Goal: Transaction & Acquisition: Purchase product/service

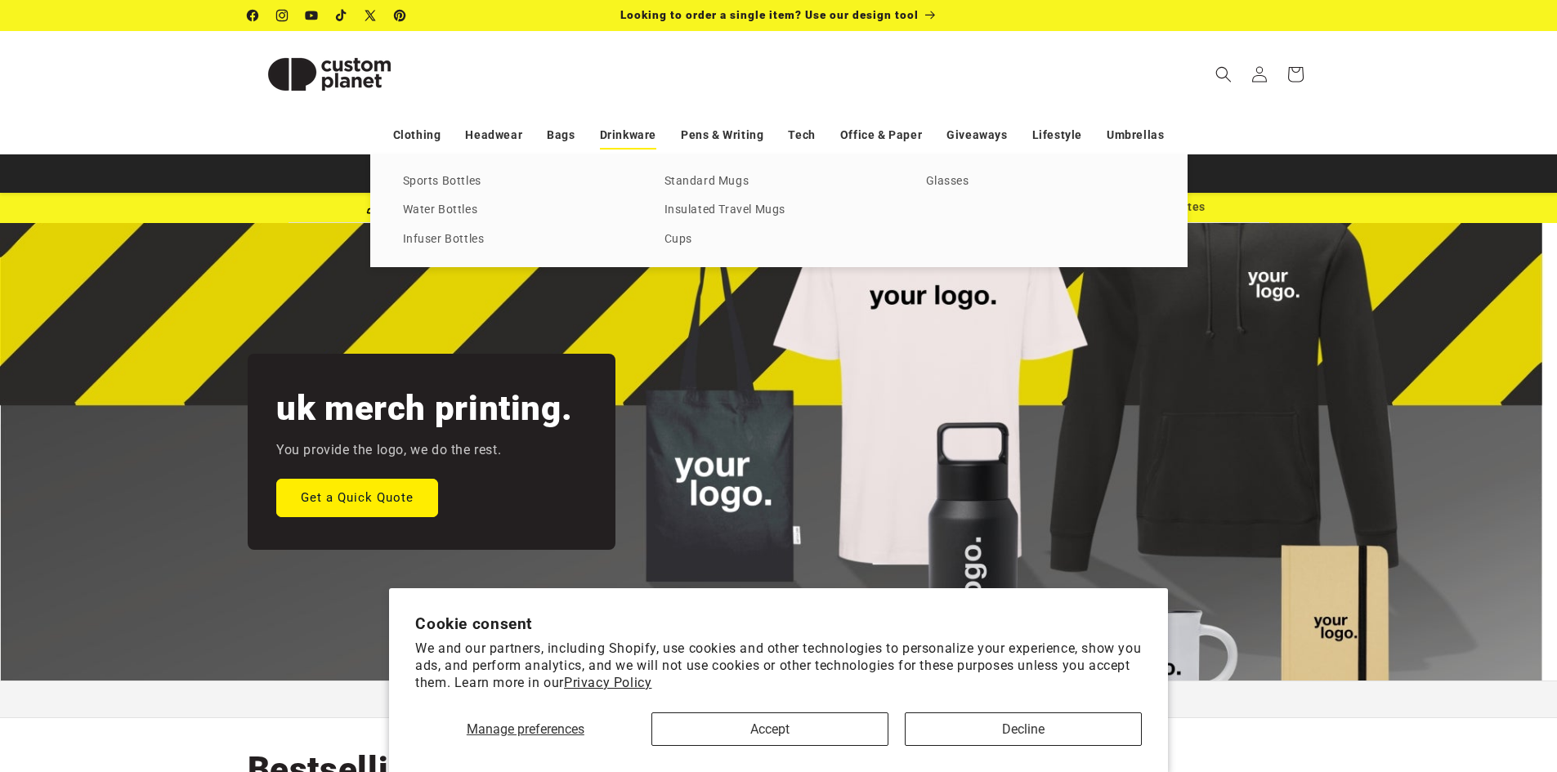
click at [605, 132] on link "Drinkware" at bounding box center [628, 135] width 56 height 29
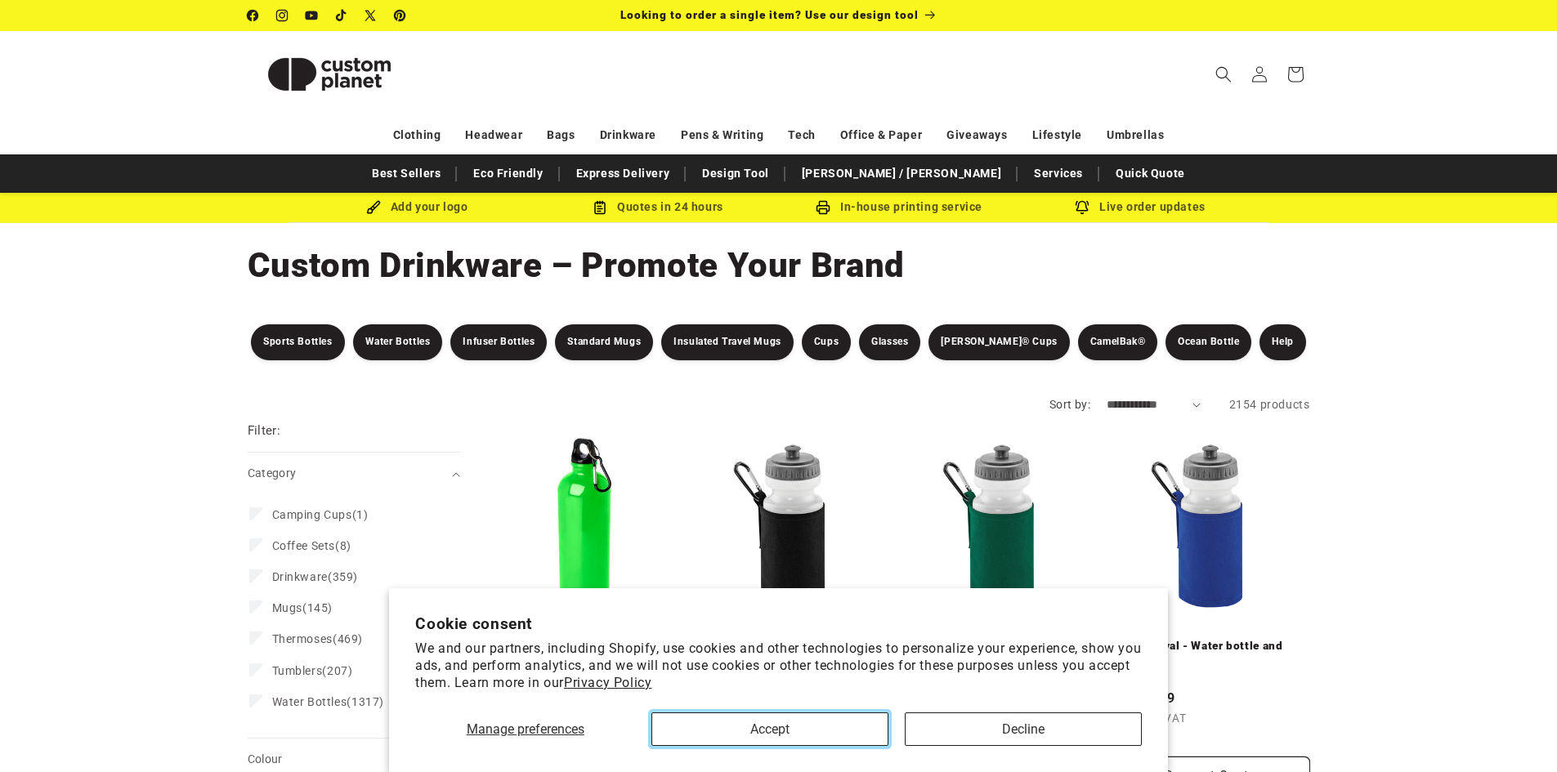
click at [860, 717] on button "Accept" at bounding box center [769, 728] width 237 height 33
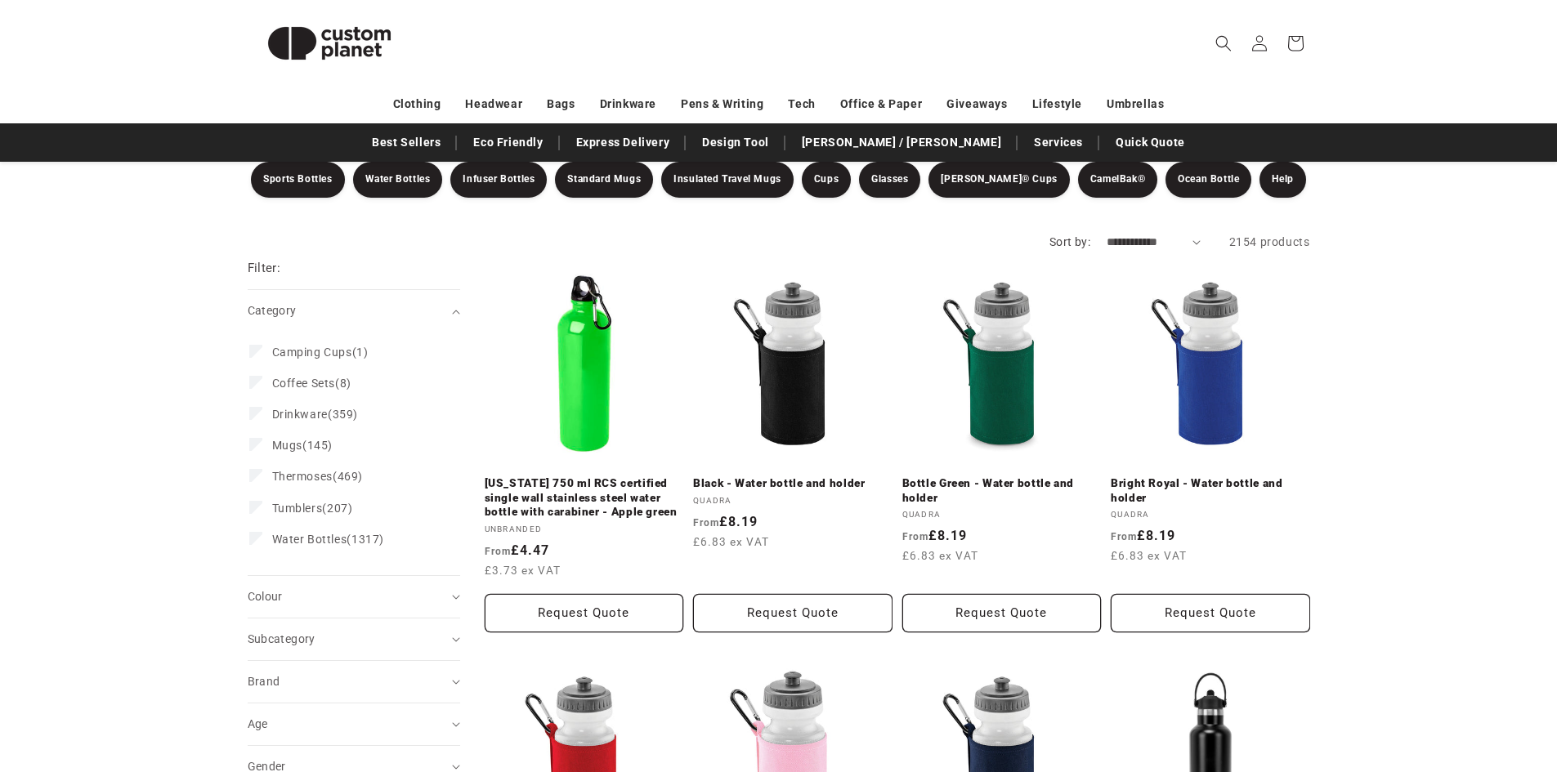
scroll to position [163, 0]
click at [318, 348] on span "Camping Cups" at bounding box center [312, 351] width 80 height 13
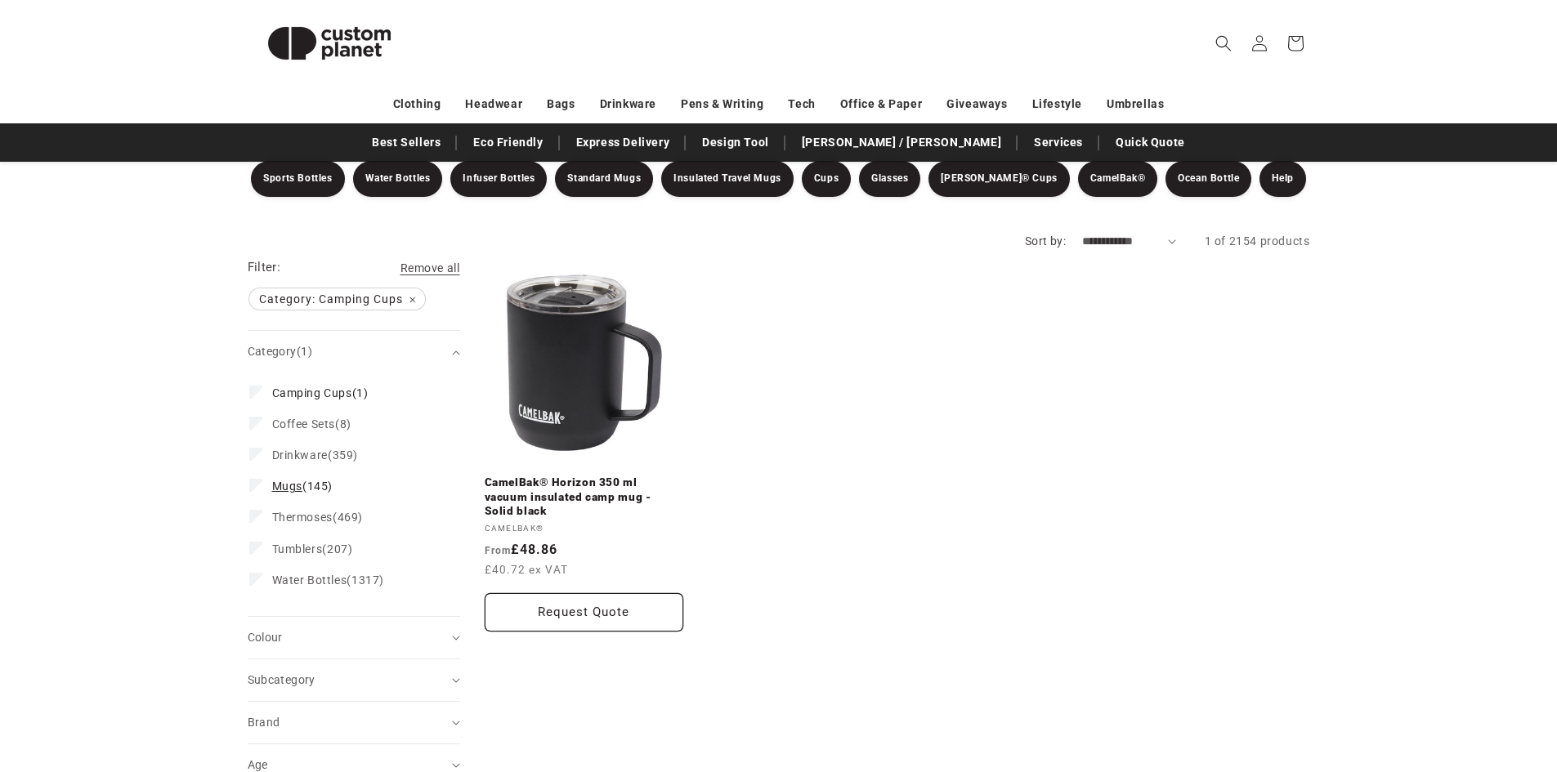
click at [287, 486] on span "Mugs" at bounding box center [287, 486] width 30 height 13
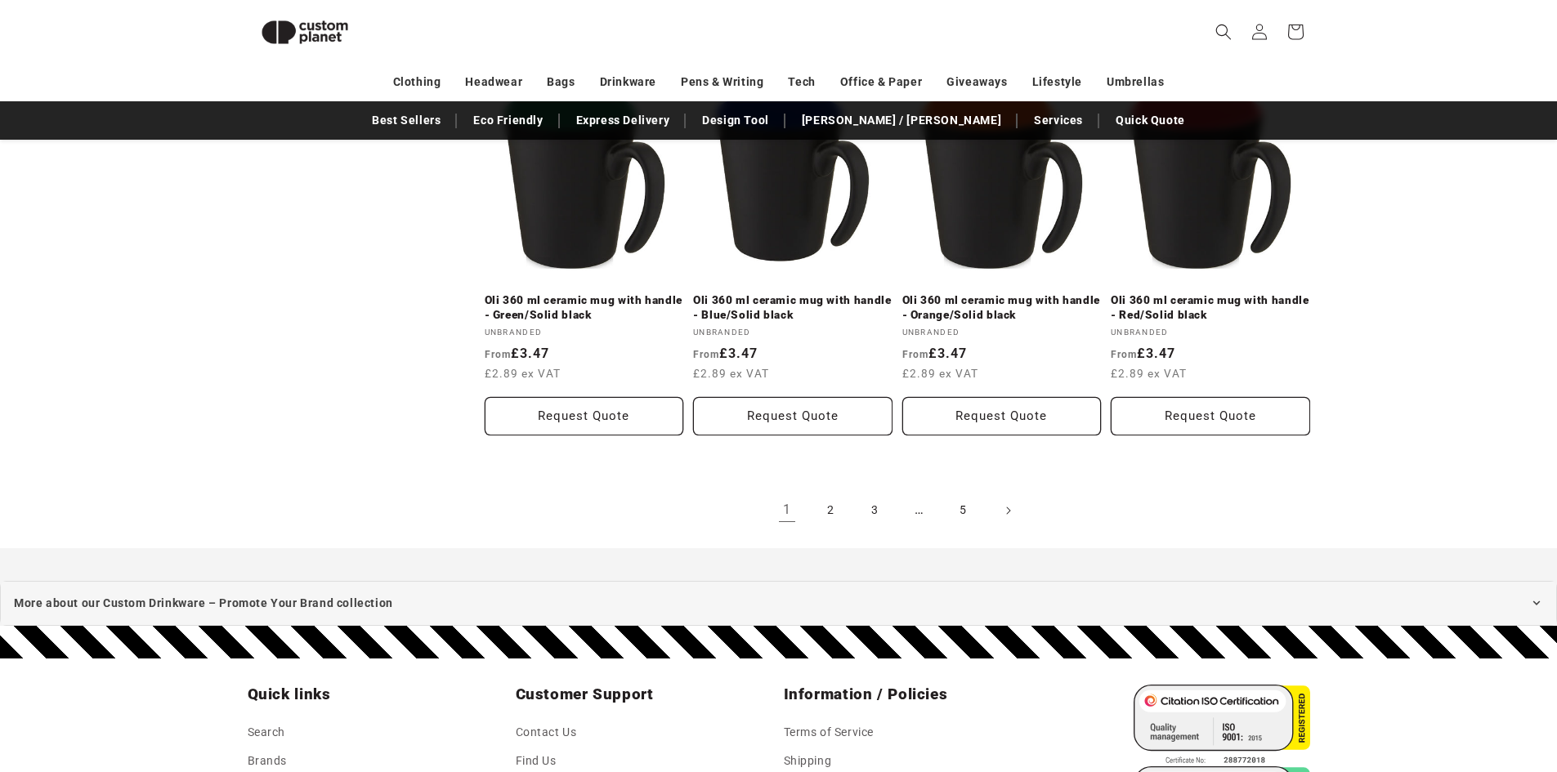
scroll to position [3246, 0]
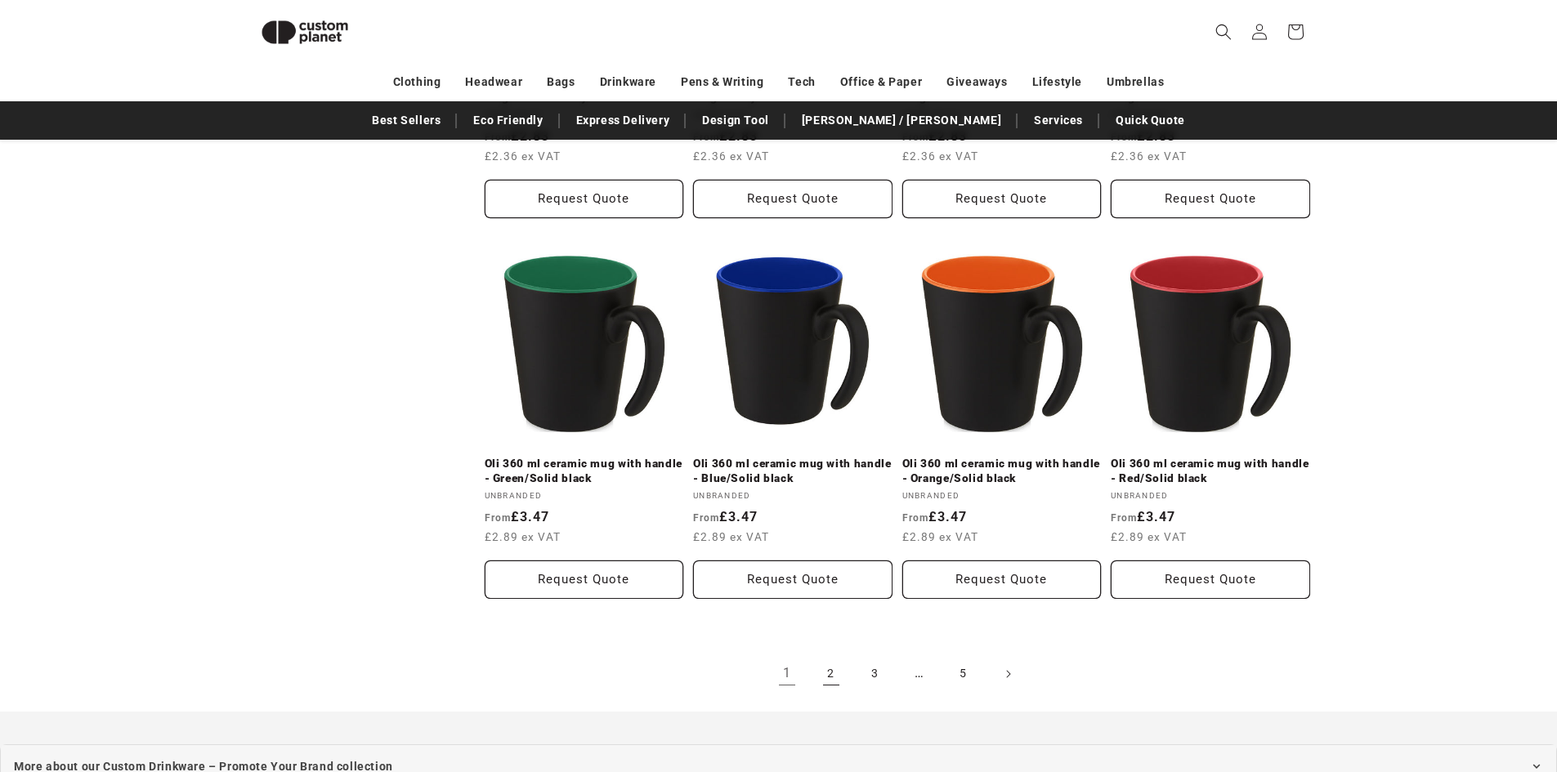
click at [845, 656] on link "2" at bounding box center [831, 674] width 36 height 36
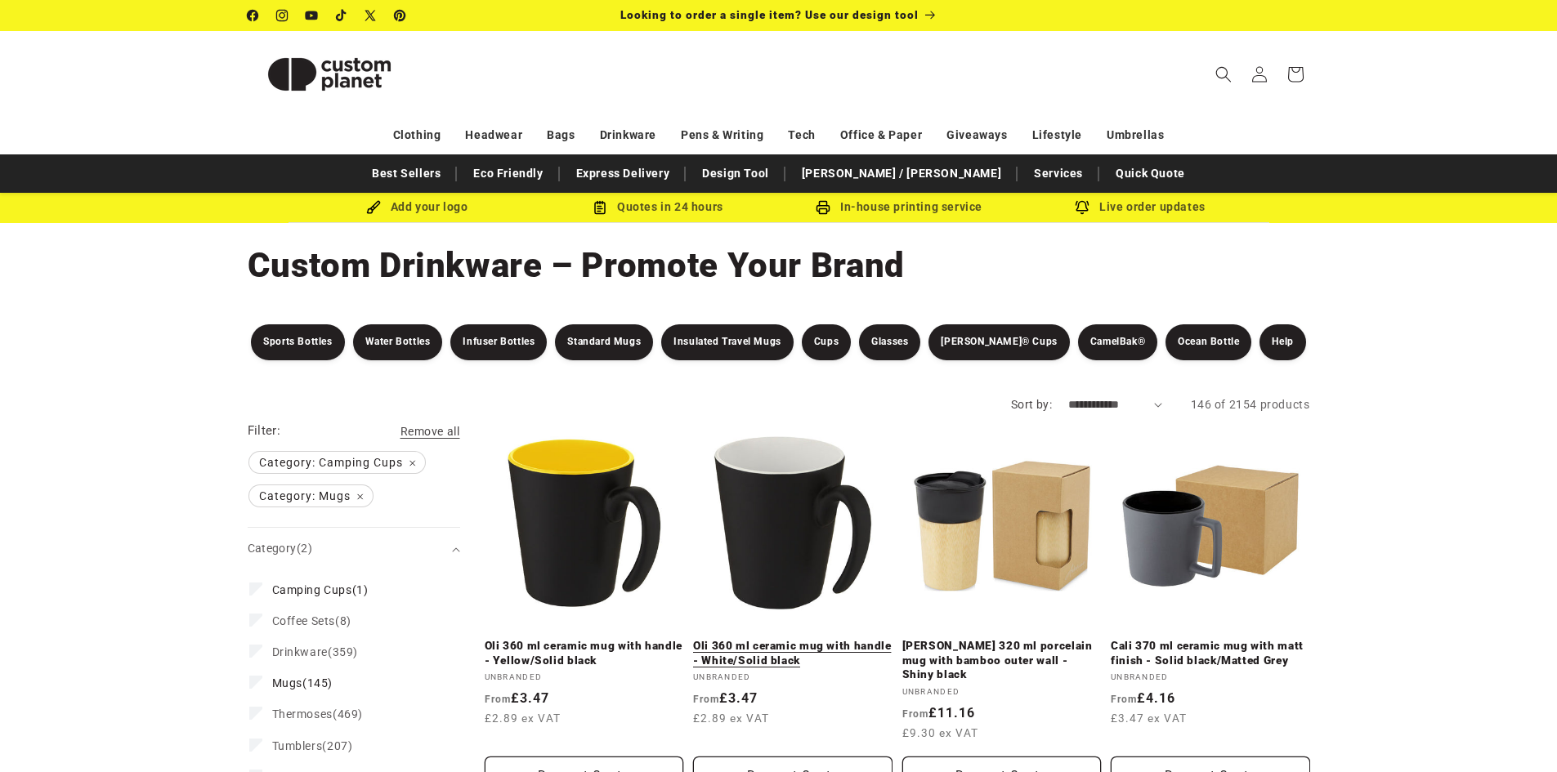
click at [827, 639] on link "Oli 360 ml ceramic mug with handle - White/Solid black" at bounding box center [792, 653] width 199 height 29
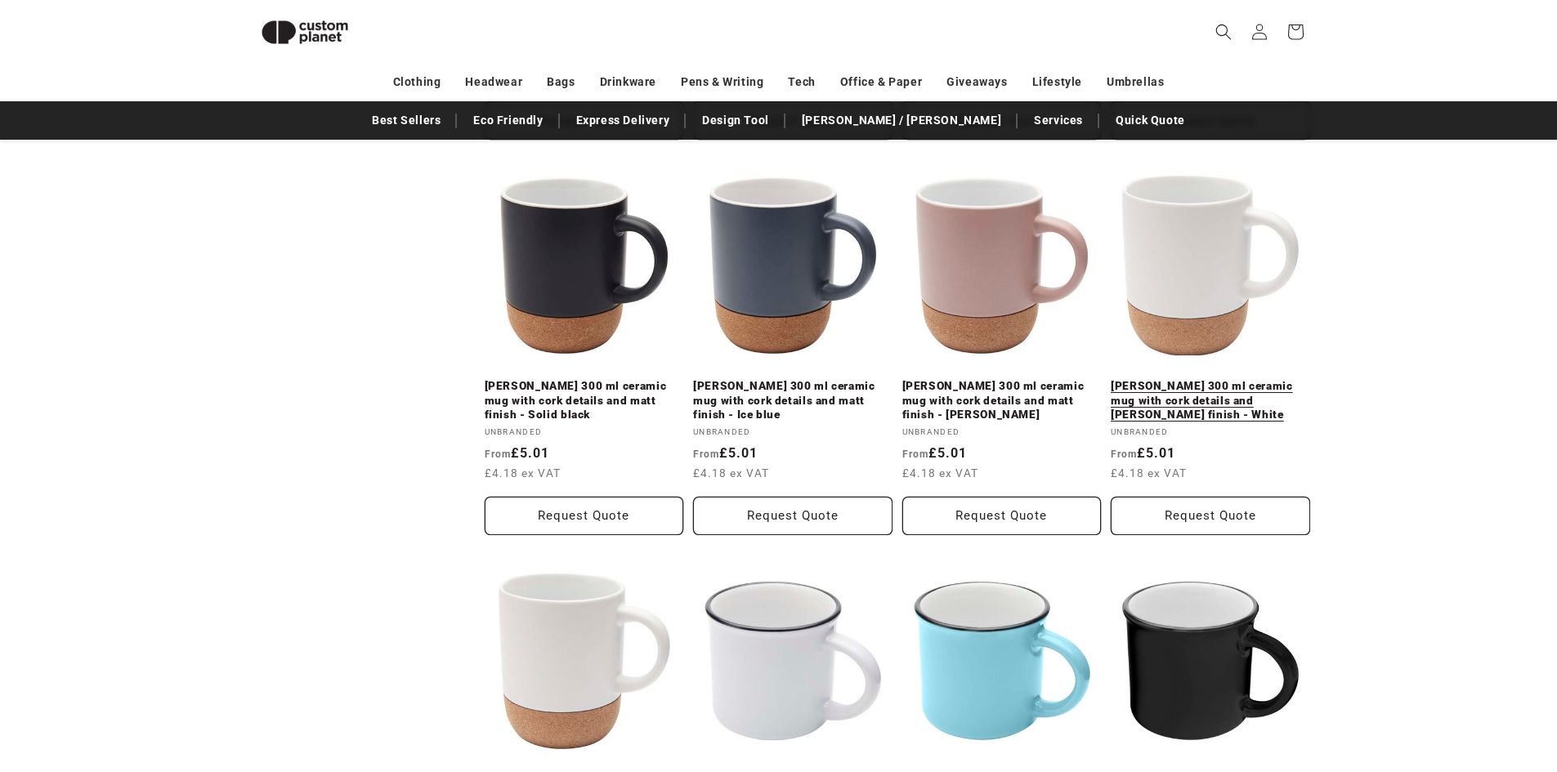
scroll to position [1939, 0]
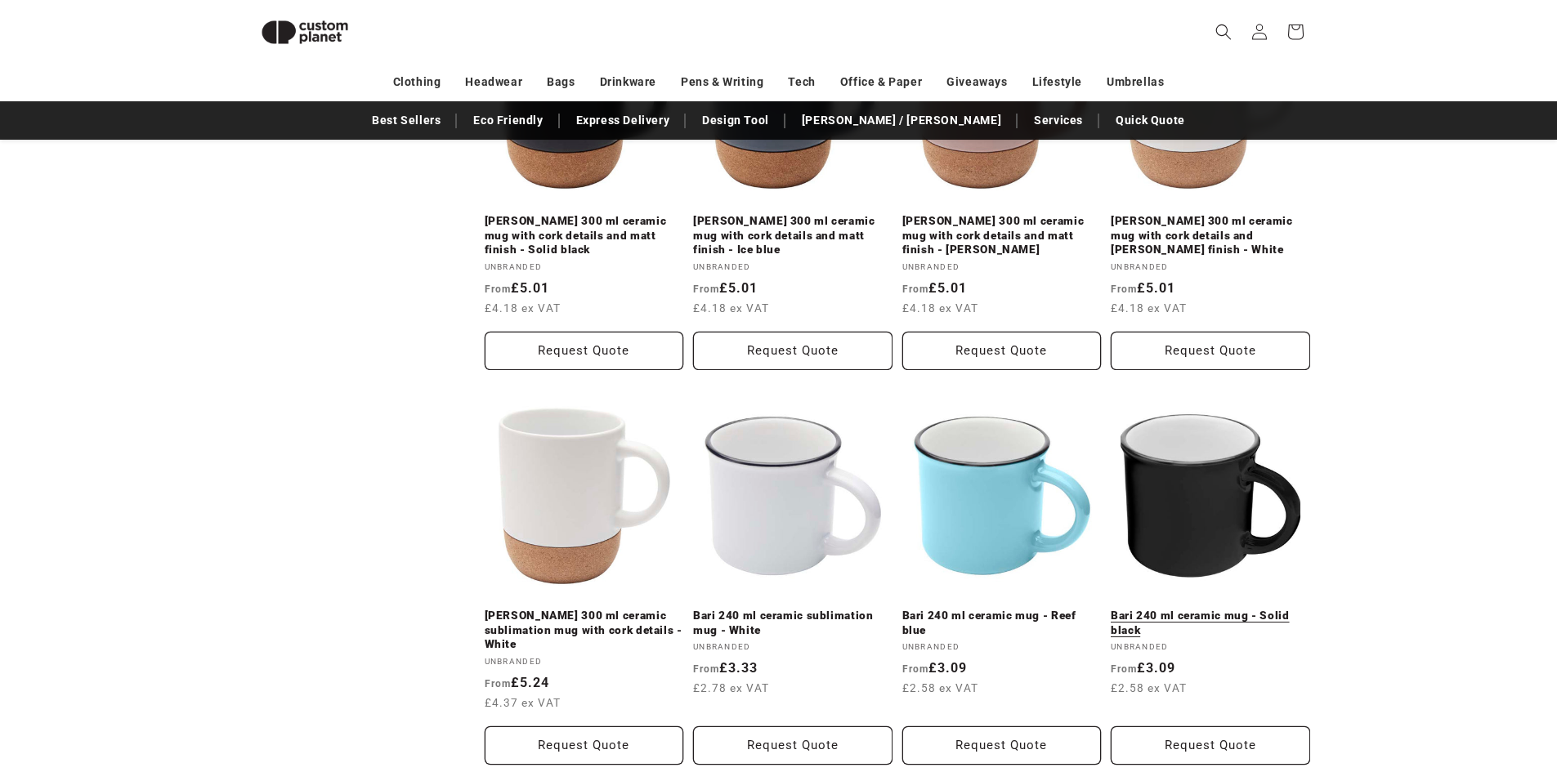
click at [1166, 609] on link "Bari 240 ml ceramic mug - Solid black" at bounding box center [1209, 623] width 199 height 29
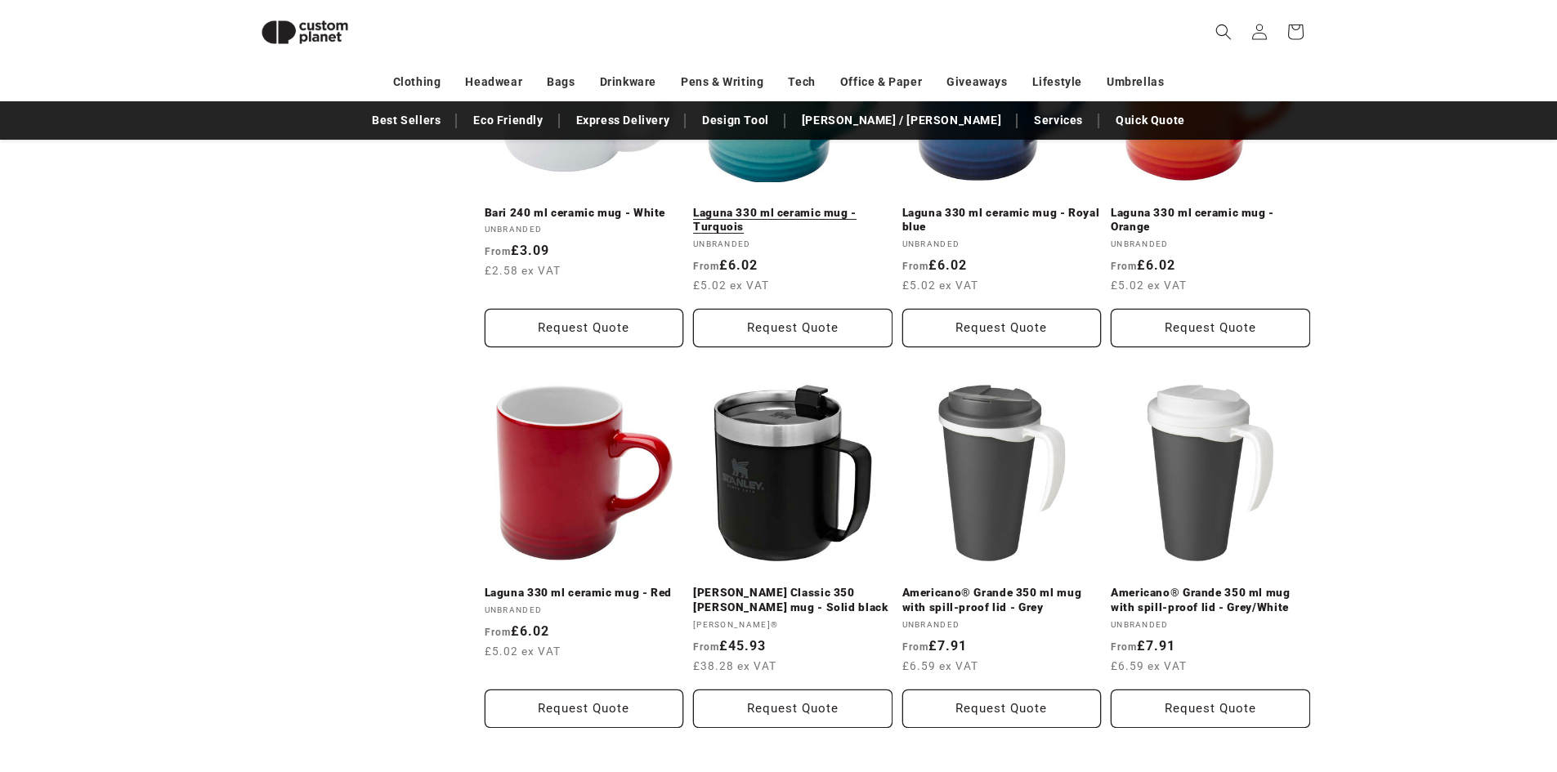
scroll to position [3246, 0]
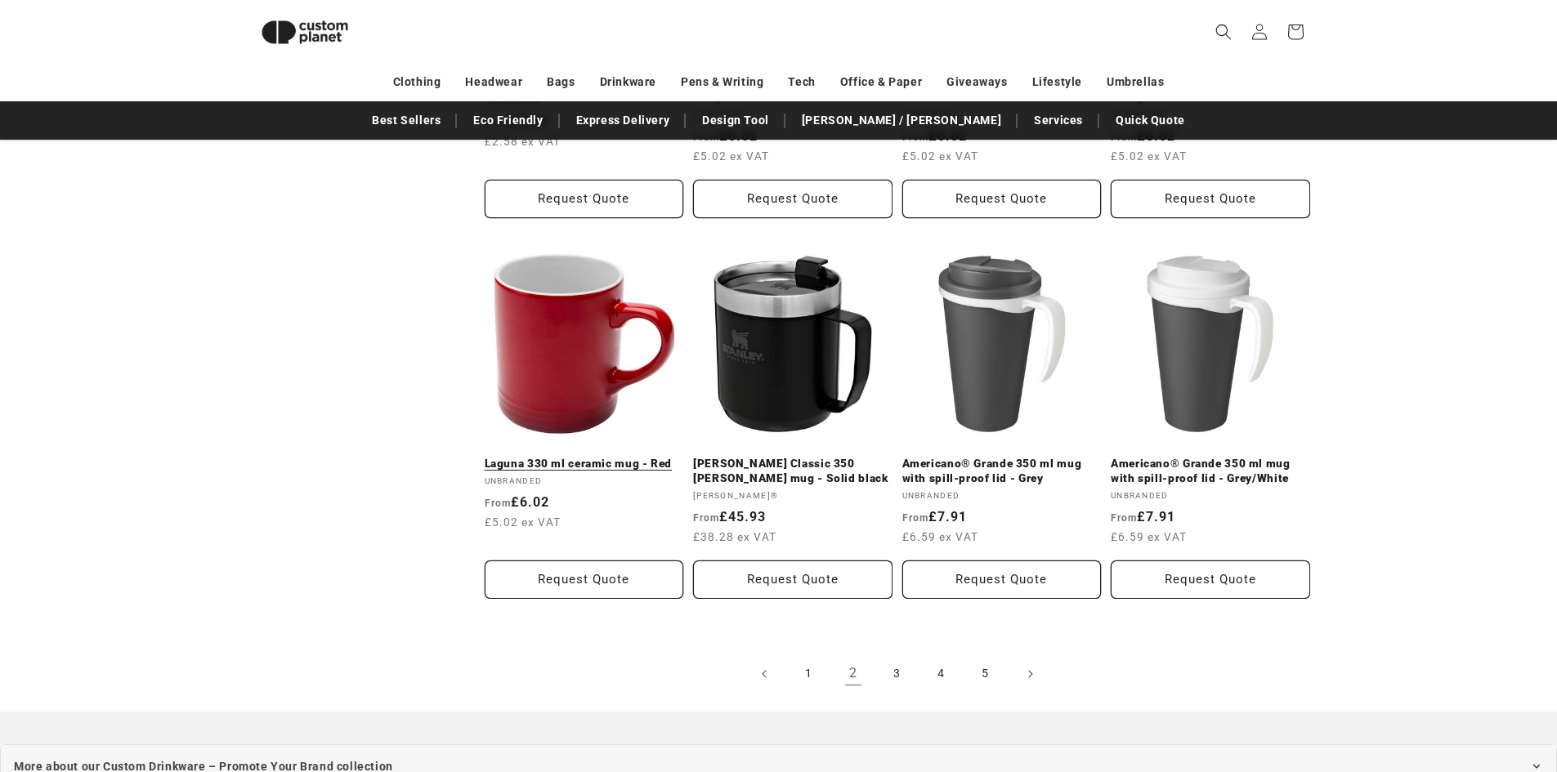
click at [619, 457] on link "Laguna 330 ml ceramic mug - Red" at bounding box center [584, 464] width 199 height 15
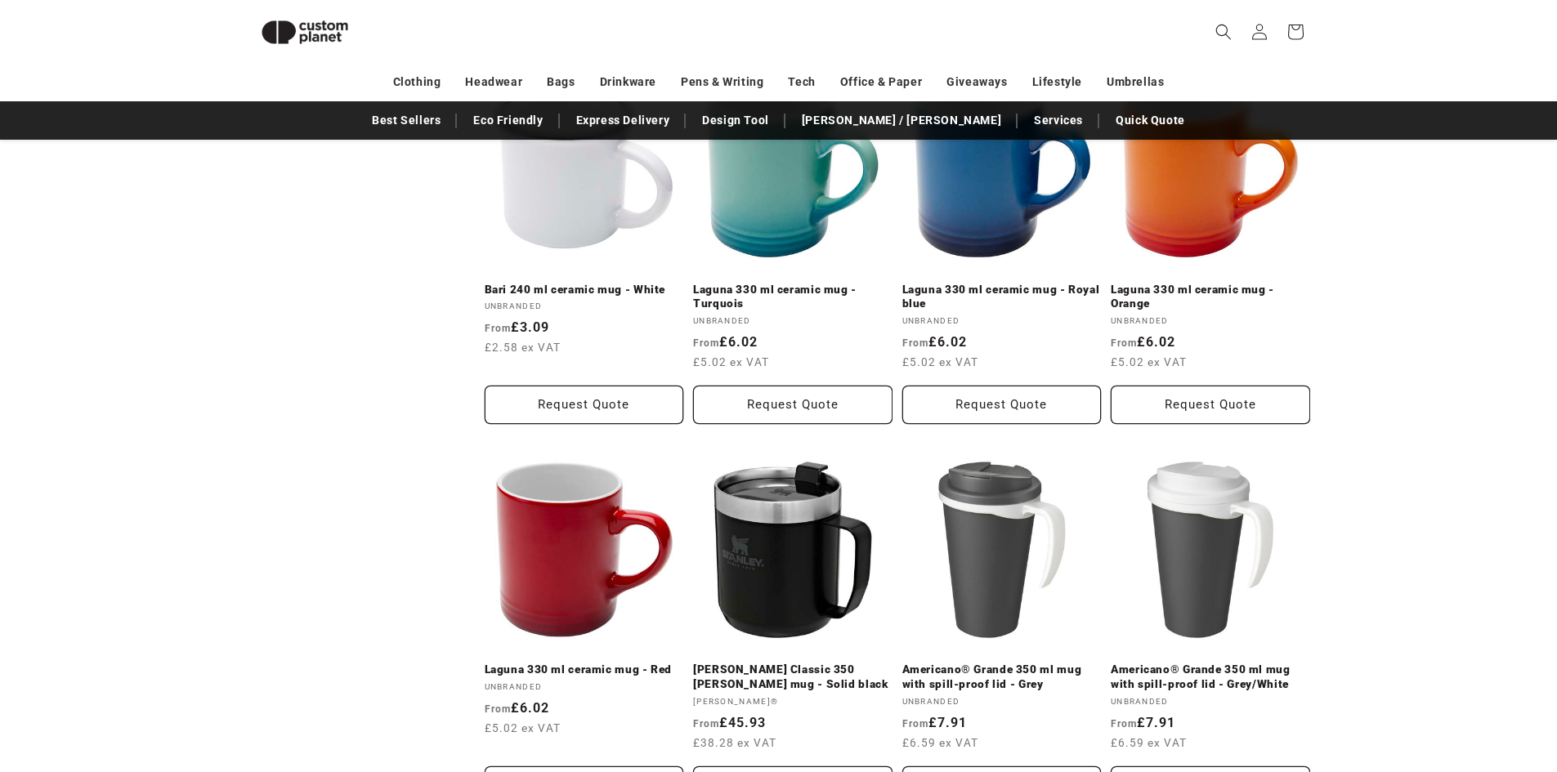
scroll to position [3083, 0]
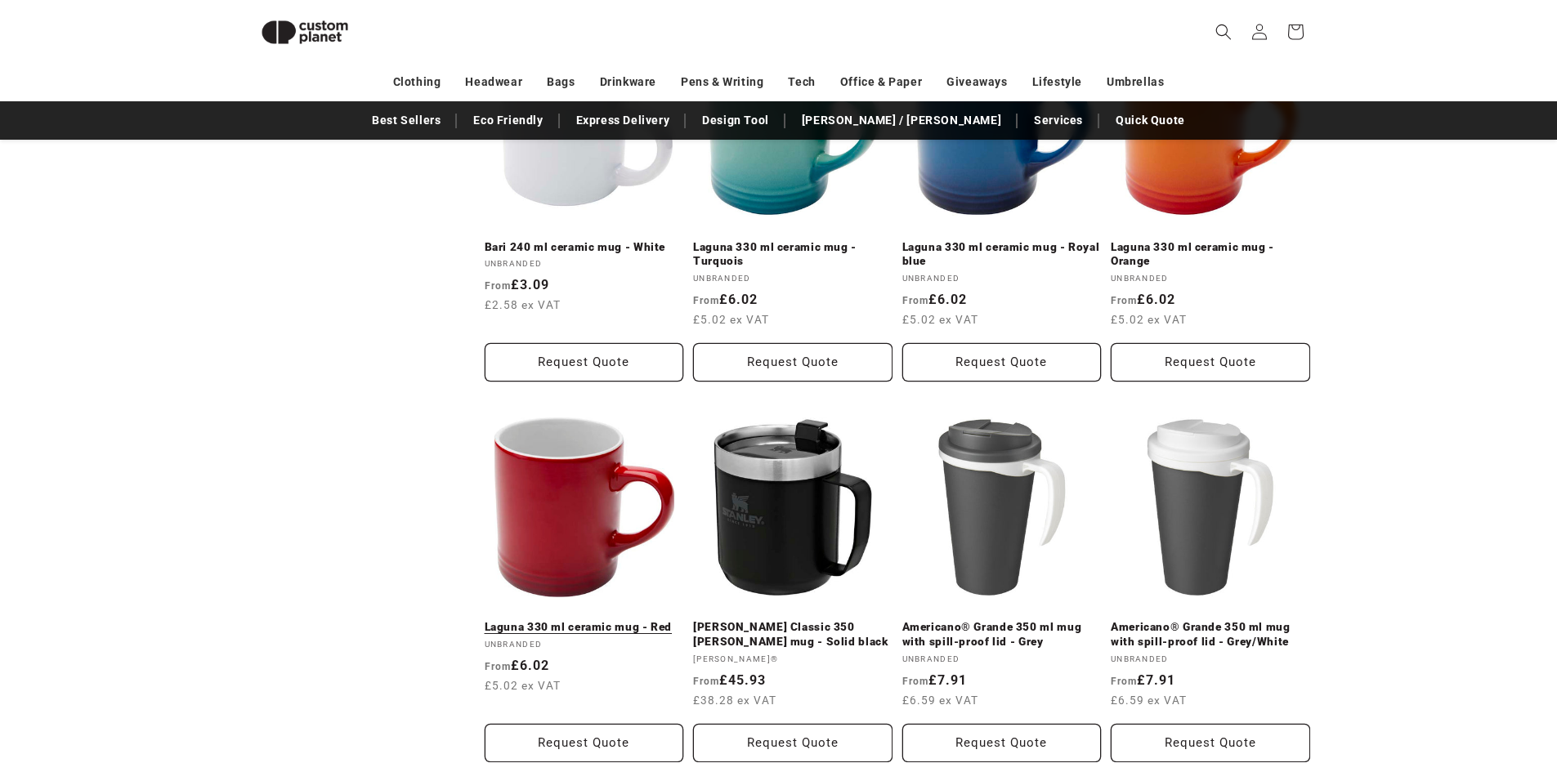
click at [580, 620] on link "Laguna 330 ml ceramic mug - Red" at bounding box center [584, 627] width 199 height 15
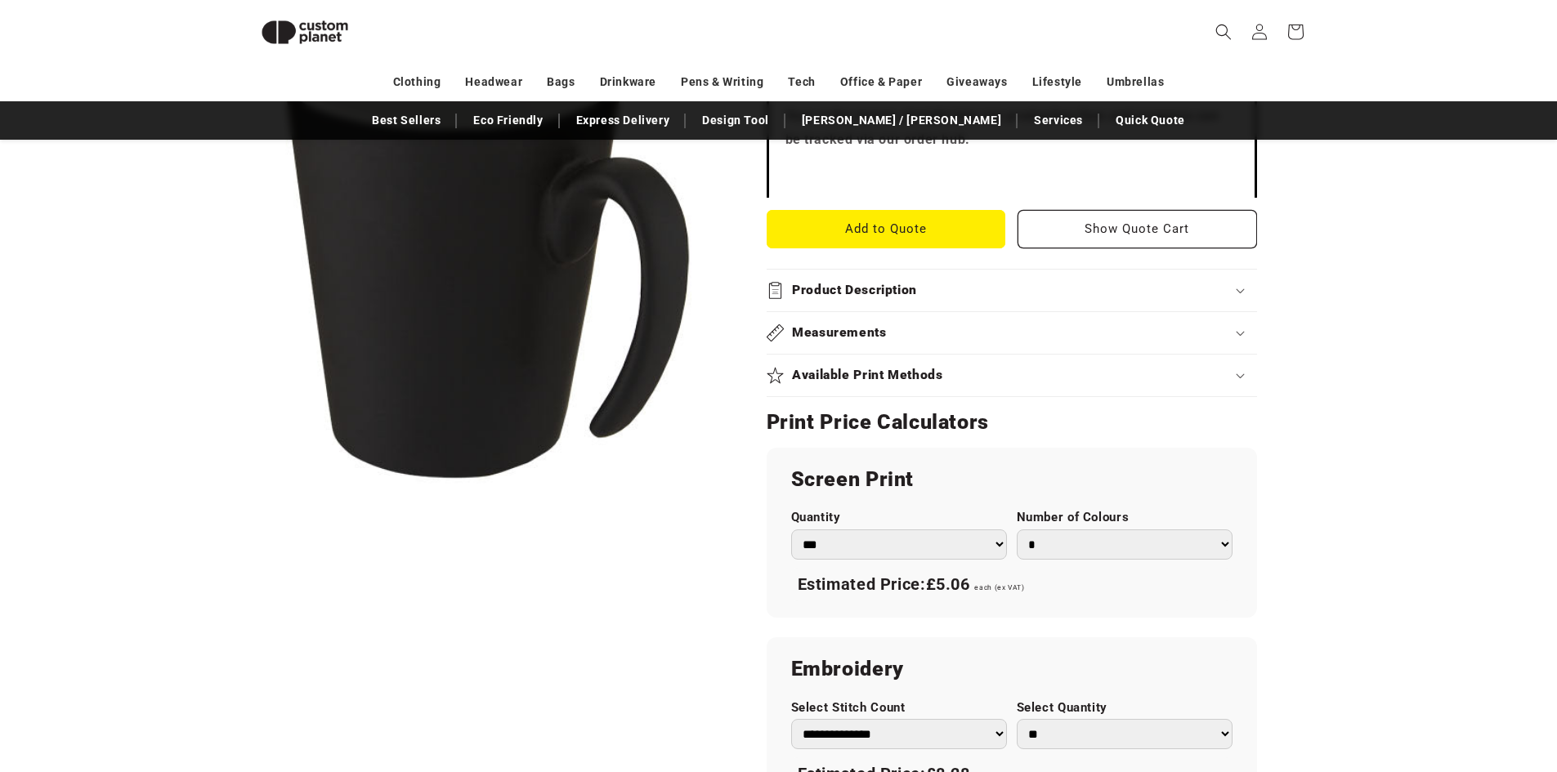
scroll to position [795, 0]
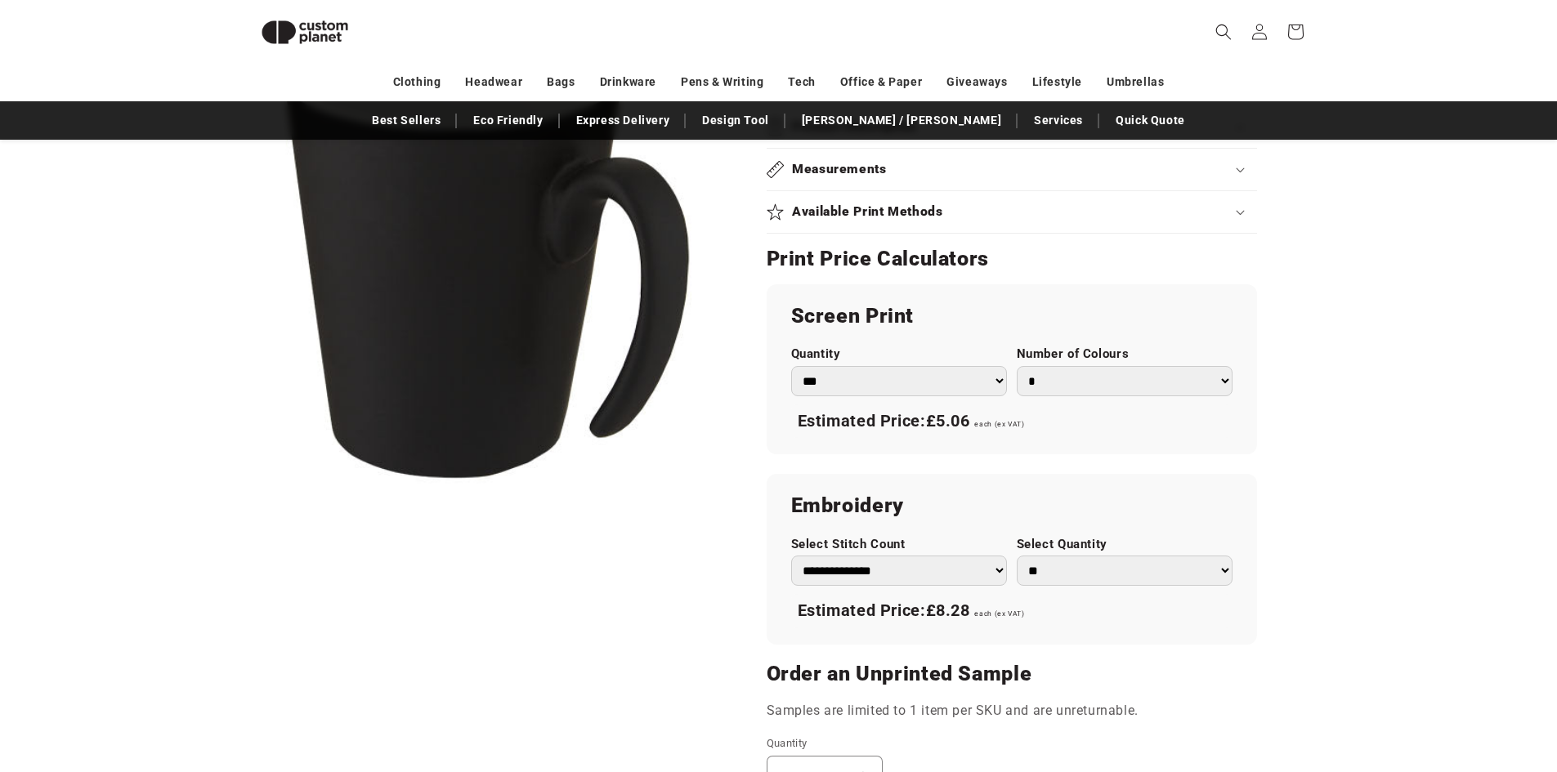
click at [868, 372] on select "*** *** *** **** **** **** ***** *****" at bounding box center [899, 381] width 216 height 30
click at [1074, 443] on div "Screen Print Quantity *** *** *** **** **** **** ***** ***** Number of Colours …" at bounding box center [1011, 369] width 490 height 170
click at [931, 562] on select "**********" at bounding box center [899, 571] width 216 height 30
click at [936, 519] on h2 "Embroidery" at bounding box center [1011, 506] width 441 height 26
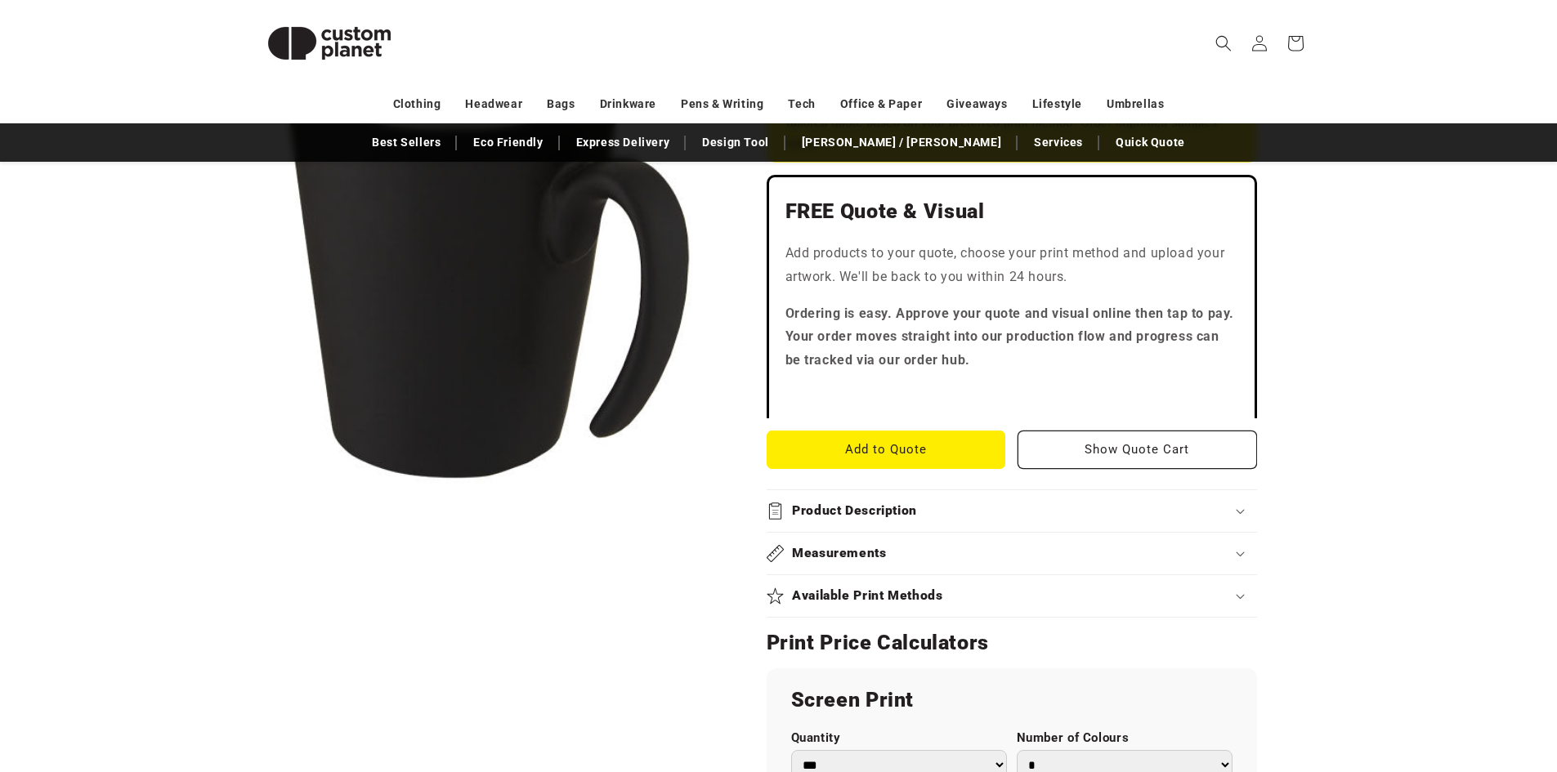
scroll to position [0, 0]
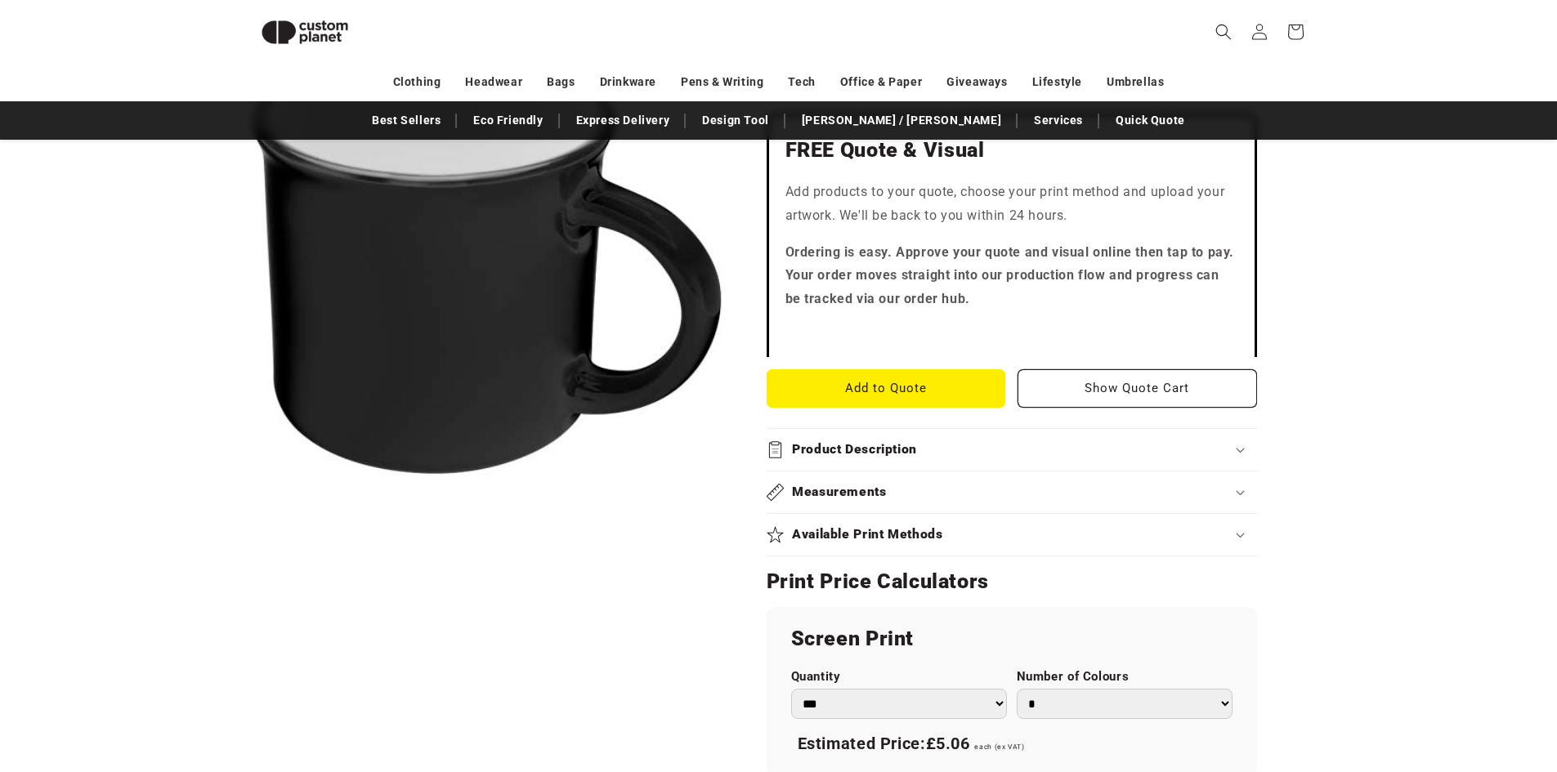
scroll to position [468, 0]
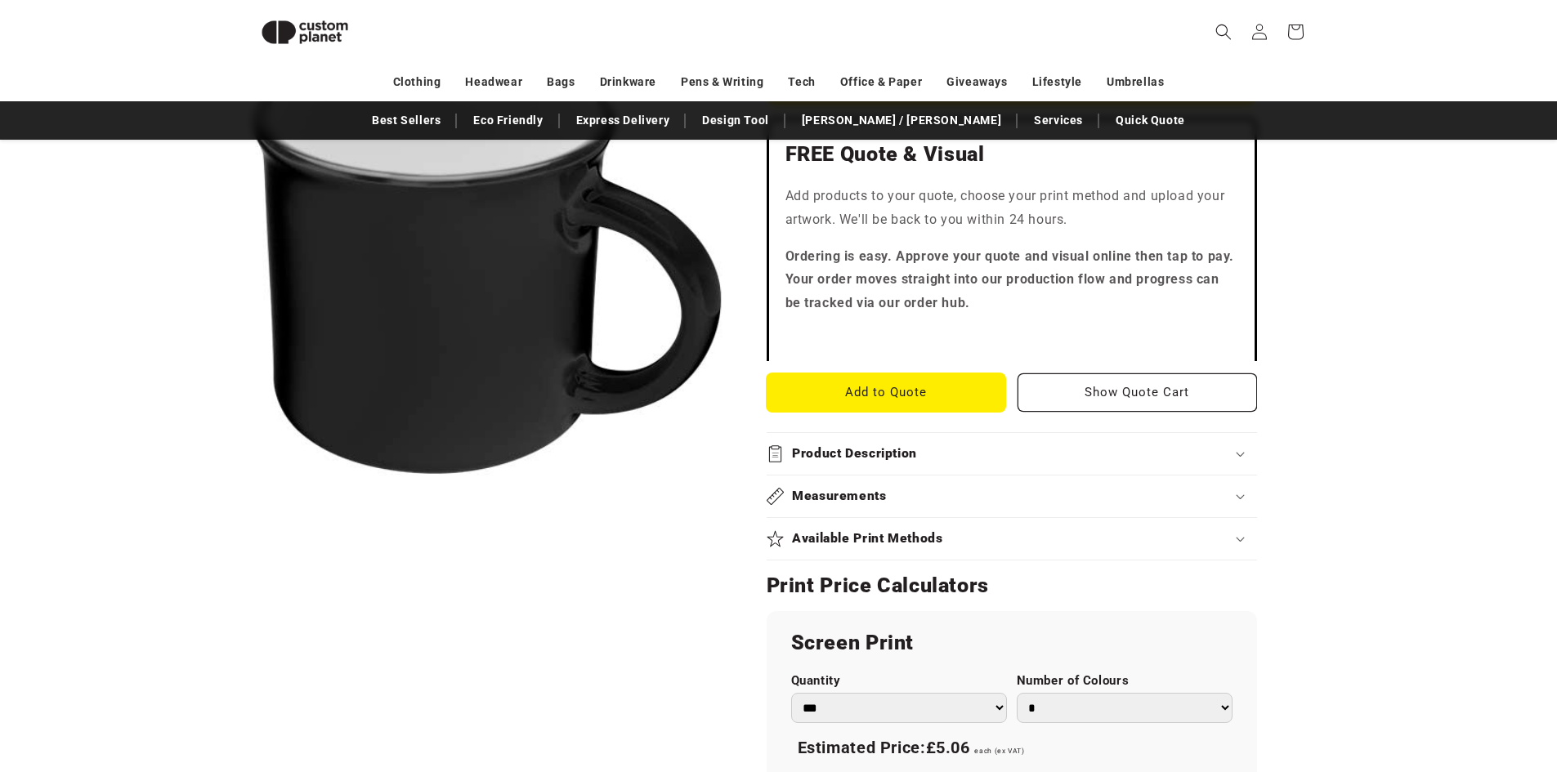
drag, startPoint x: 896, startPoint y: 388, endPoint x: 900, endPoint y: 395, distance: 8.4
click at [896, 390] on button "Add to Quote" at bounding box center [885, 392] width 239 height 38
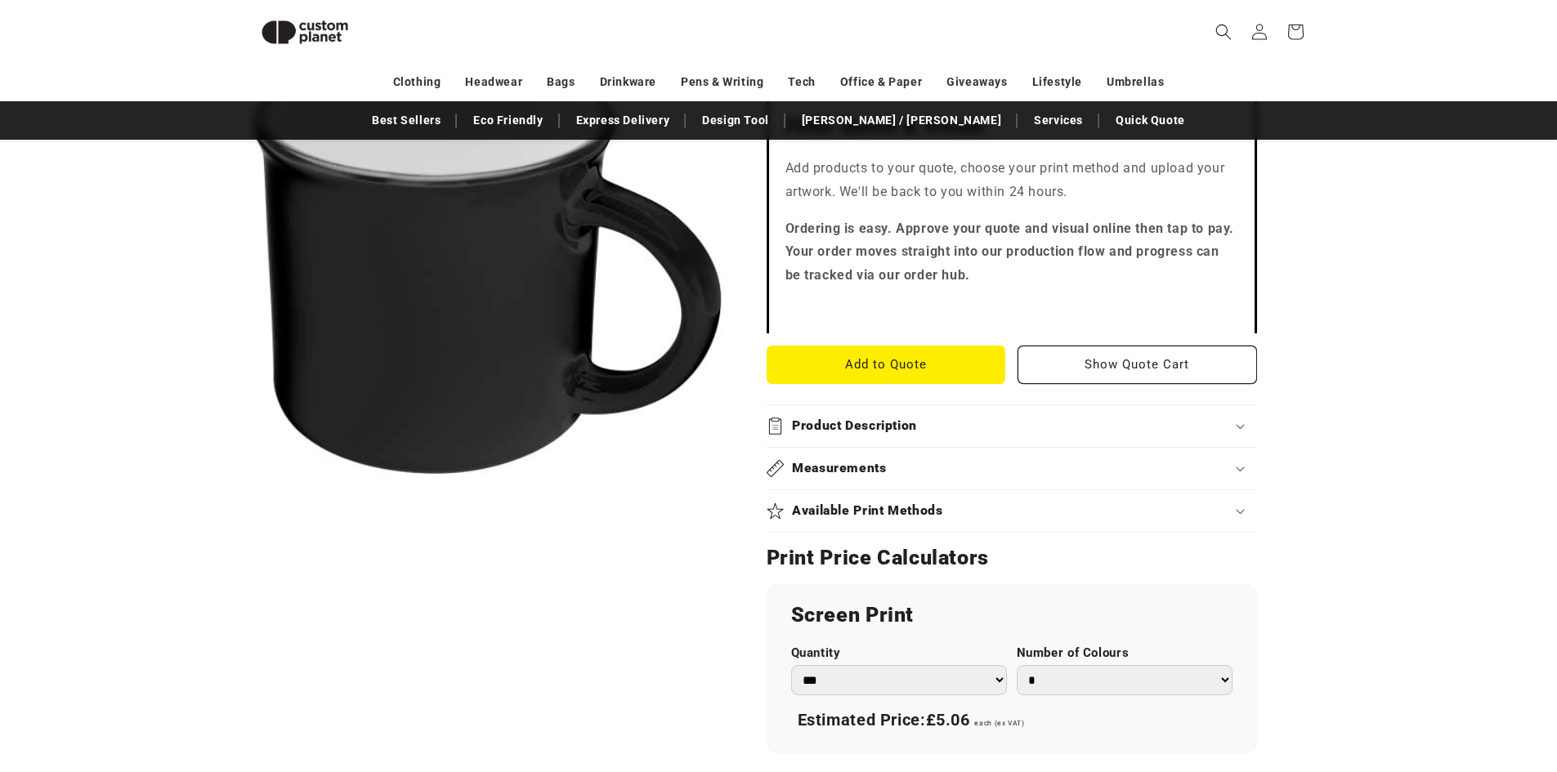
scroll to position [958, 0]
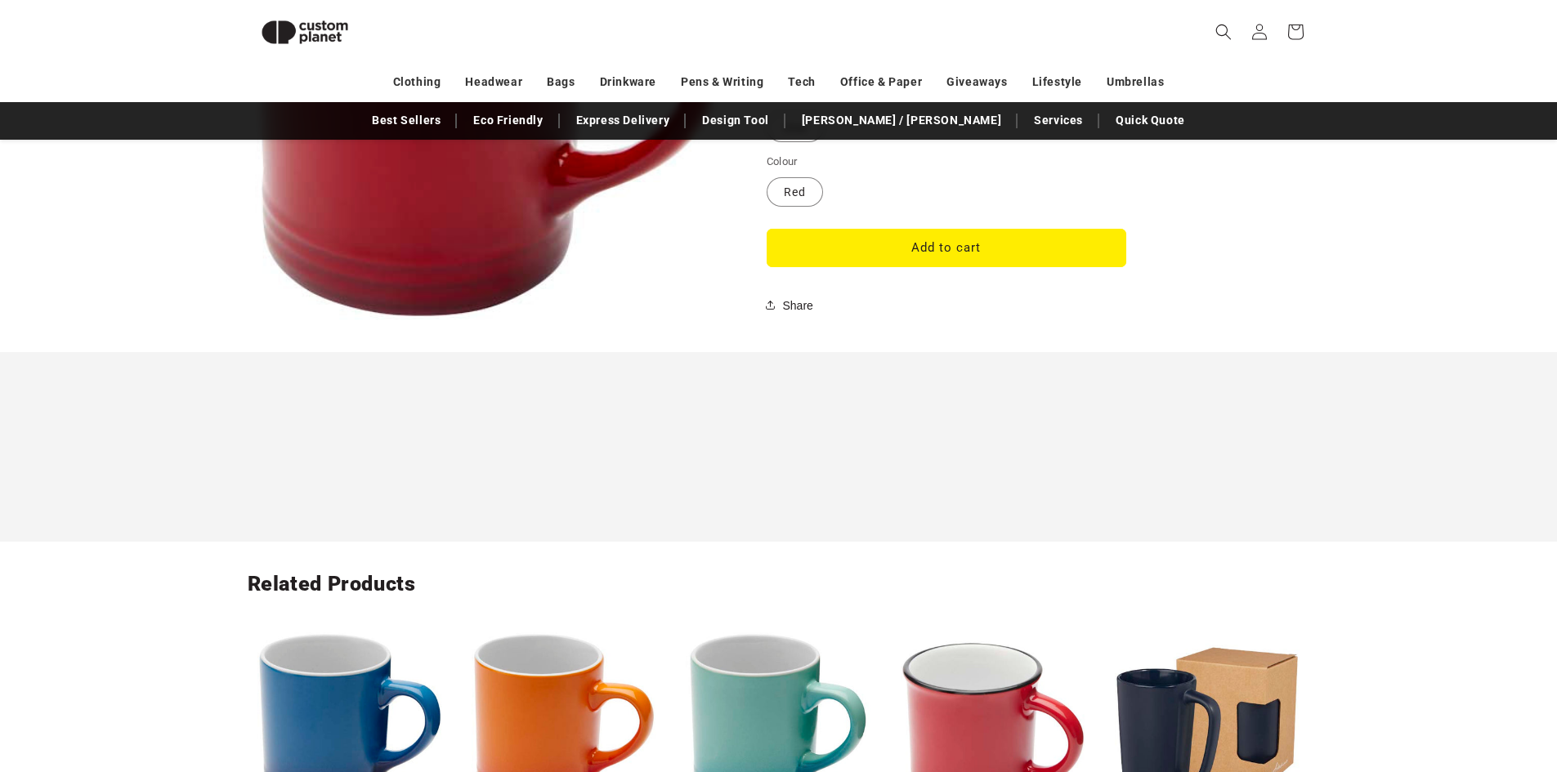
scroll to position [1775, 0]
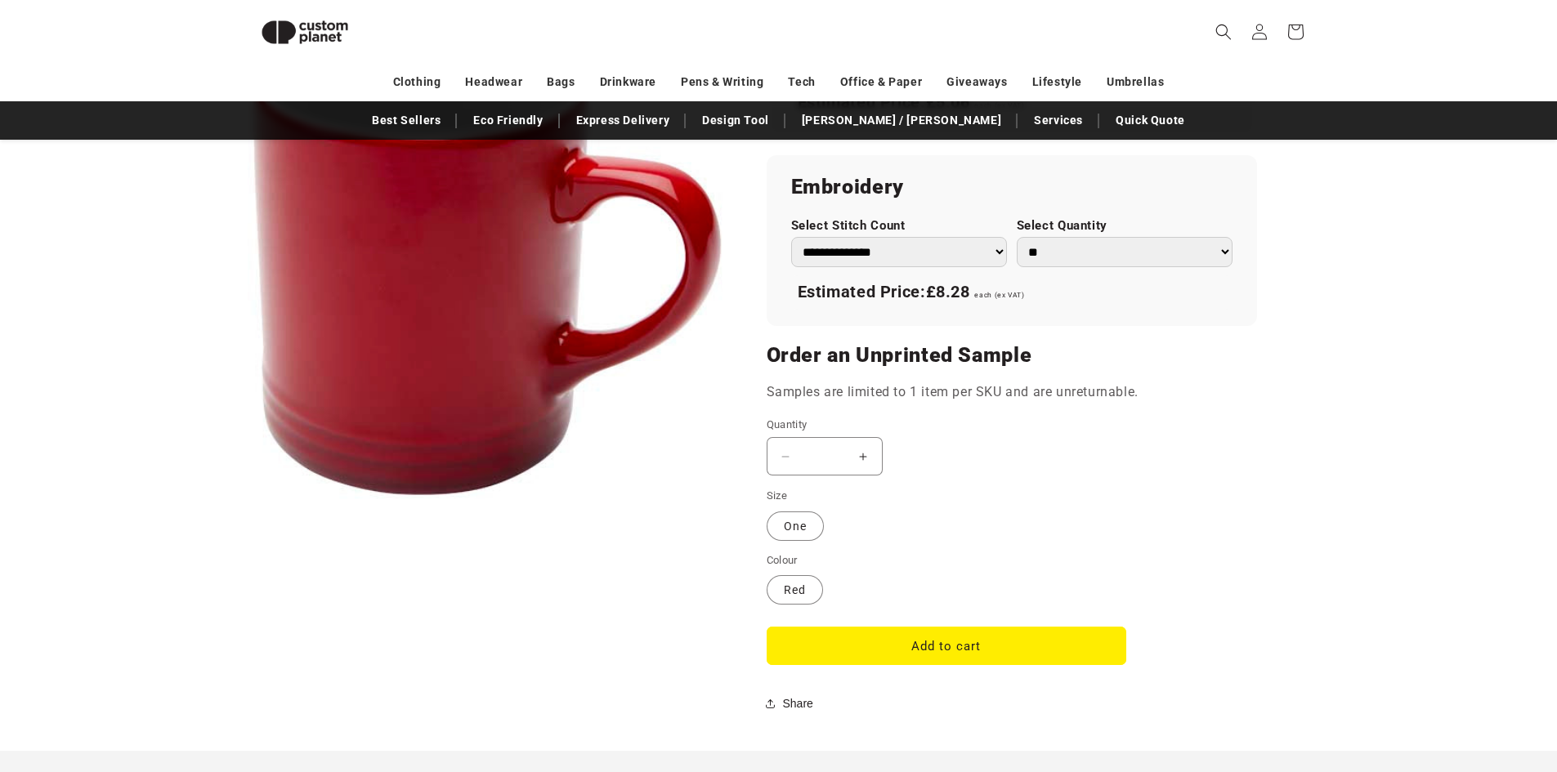
scroll to position [1122, 0]
